Goal: Navigation & Orientation: Find specific page/section

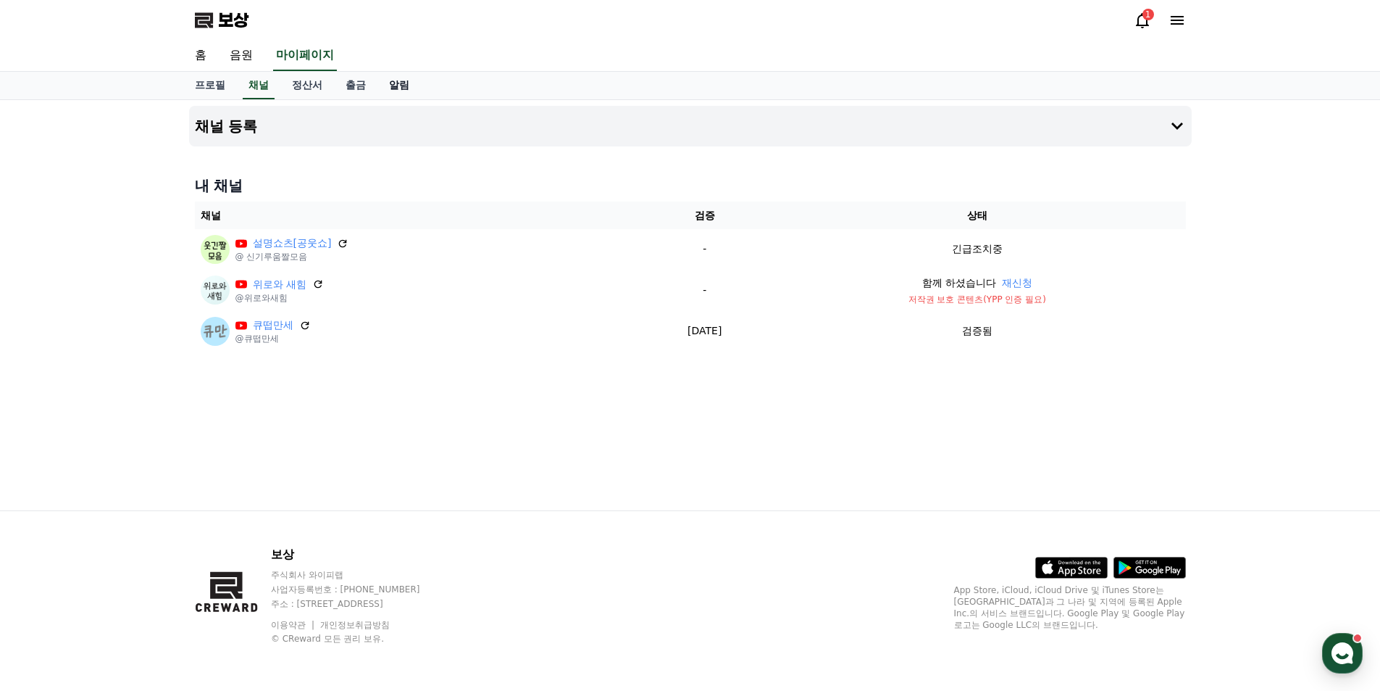
click at [391, 88] on font "알림" at bounding box center [399, 85] width 20 height 12
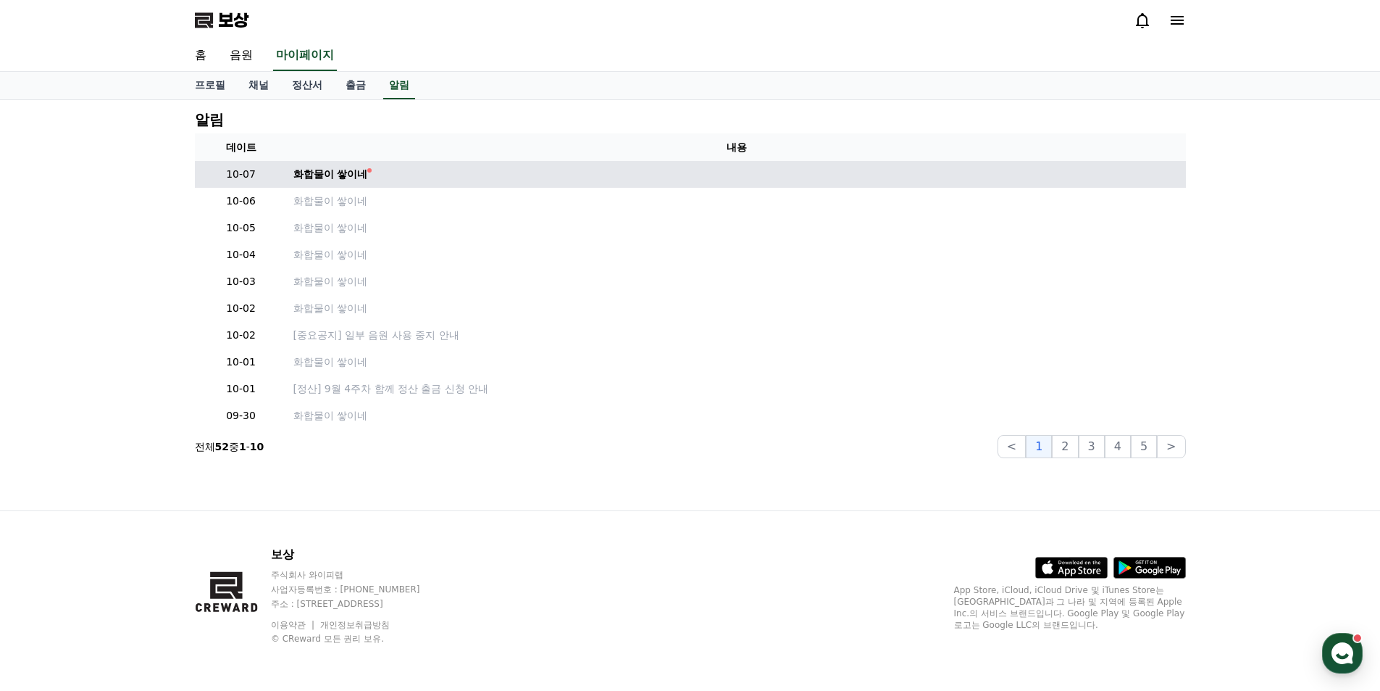
click at [353, 183] on td "화합물이 쌓이네" at bounding box center [737, 174] width 899 height 27
click at [352, 180] on font "화합물이 쌓이네" at bounding box center [330, 174] width 75 height 12
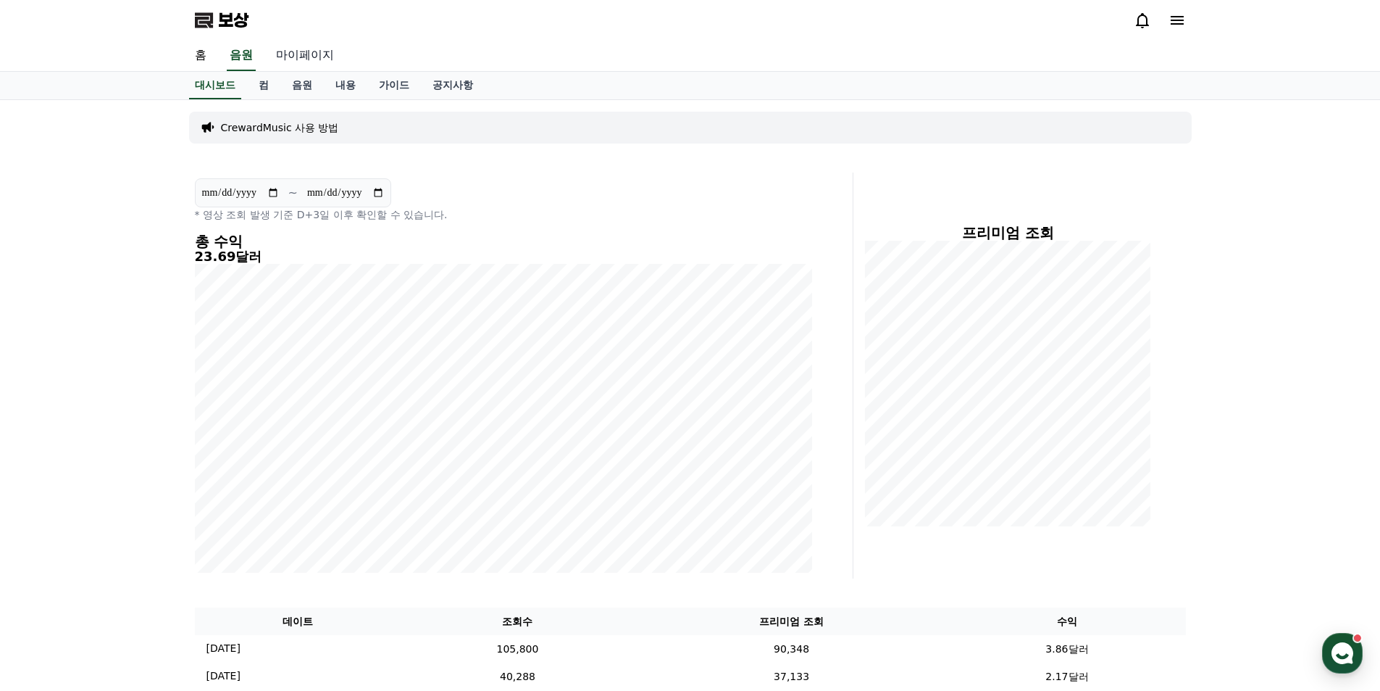
click at [305, 49] on font "마이페이지" at bounding box center [305, 55] width 58 height 14
select select "**********"
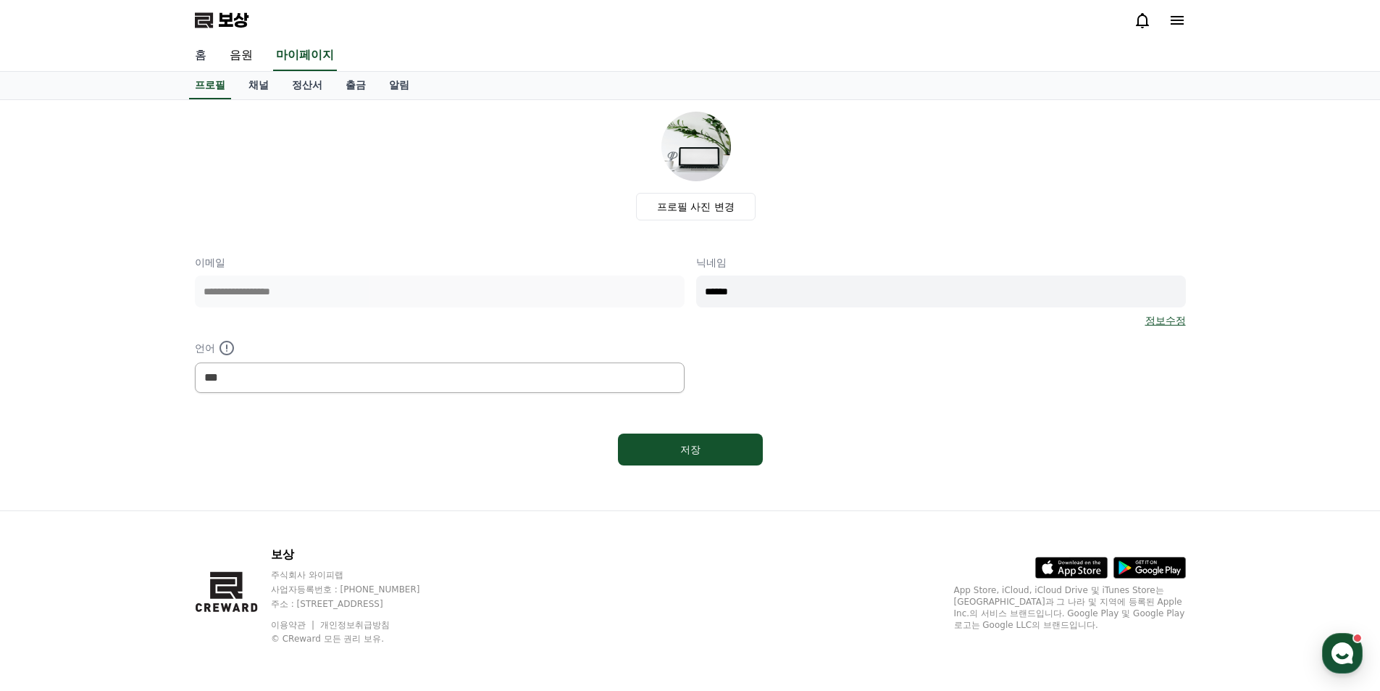
click at [193, 51] on link "홈" at bounding box center [200, 56] width 35 height 30
